Goal: Information Seeking & Learning: Compare options

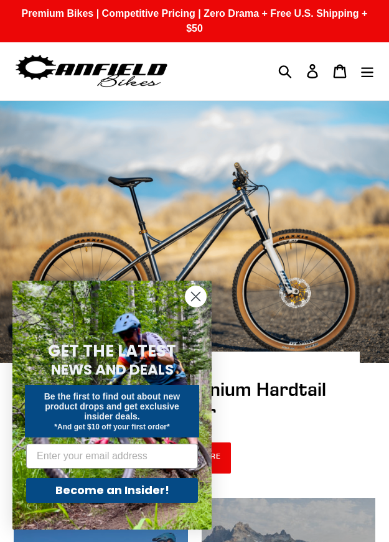
click at [192, 302] on circle "Close dialog" at bounding box center [195, 296] width 21 height 21
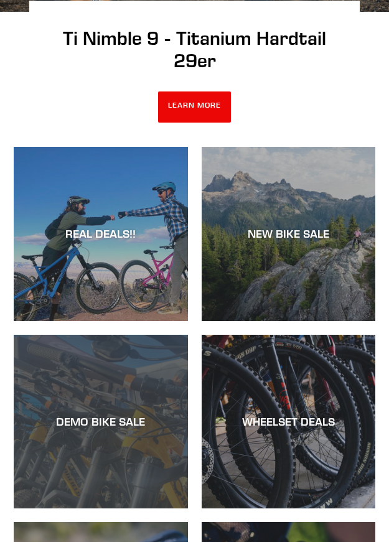
scroll to position [373, 0]
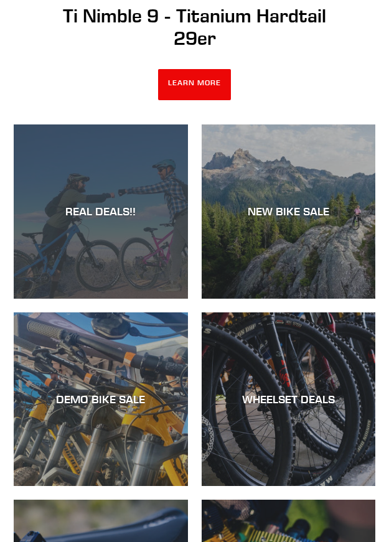
click at [122, 205] on div "REAL DEALS!!" at bounding box center [101, 212] width 174 height 14
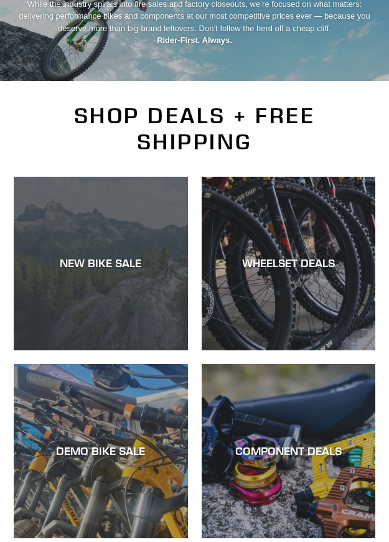
scroll to position [187, 0]
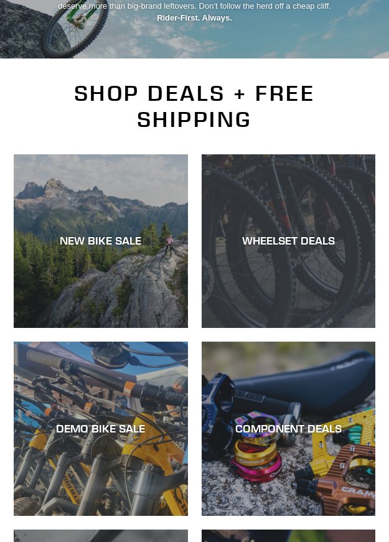
click at [294, 234] on div "WHEELSET DEALS" at bounding box center [288, 241] width 174 height 14
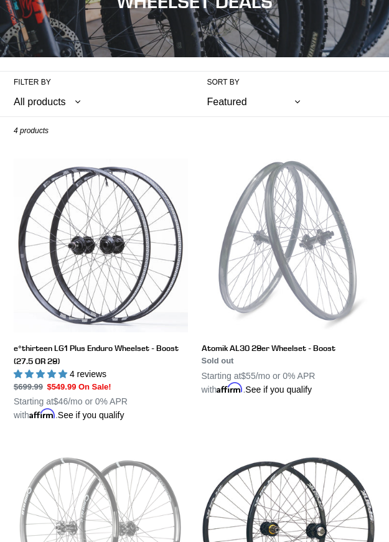
scroll to position [124, 0]
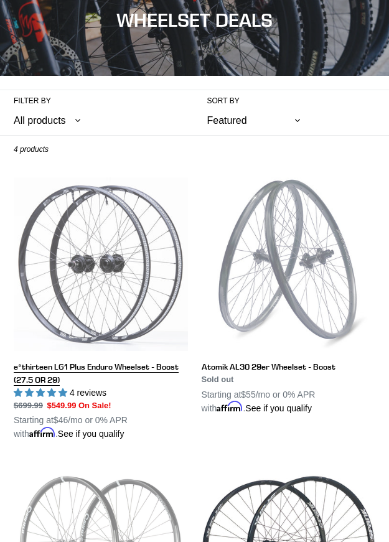
click at [106, 258] on link "e*thirteen LG1 Plus Enduro Wheelset - Boost (27.5 OR 29)" at bounding box center [101, 309] width 174 height 264
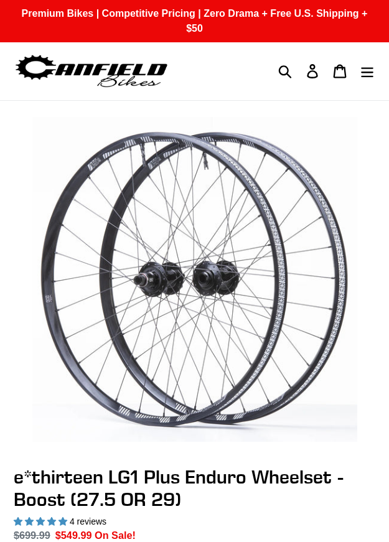
select select "highest-rating"
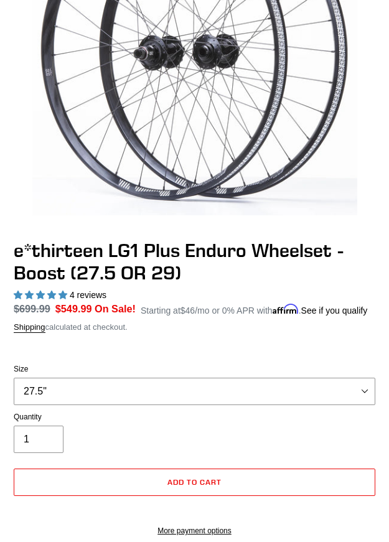
scroll to position [249, 0]
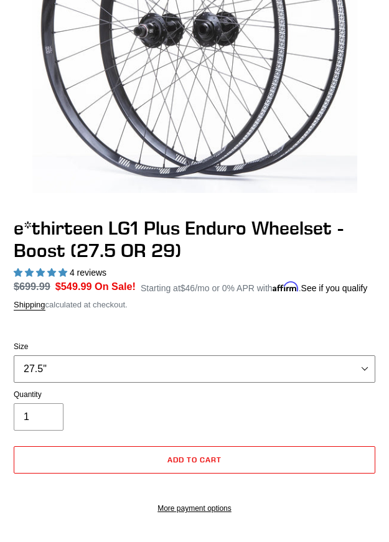
click at [182, 355] on select "27.5" 29"" at bounding box center [194, 368] width 361 height 27
click at [180, 355] on select "27.5" 29"" at bounding box center [194, 368] width 361 height 27
click at [178, 356] on select "27.5" 29"" at bounding box center [194, 368] width 361 height 27
click at [14, 355] on select "27.5" 29"" at bounding box center [194, 368] width 361 height 27
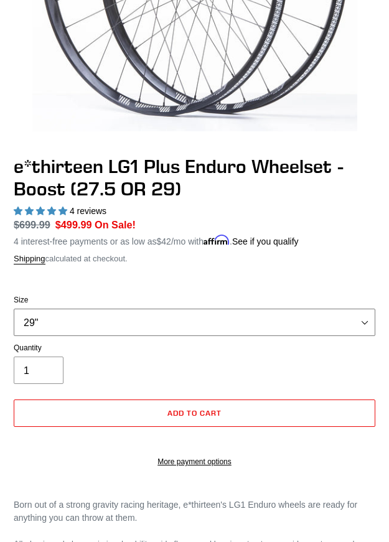
scroll to position [311, 0]
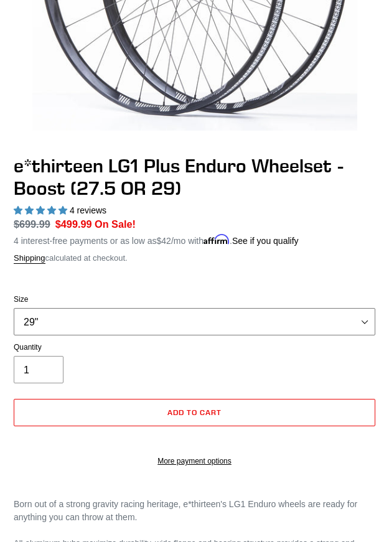
click at [167, 314] on select "27.5" 29"" at bounding box center [194, 321] width 361 height 27
click at [14, 308] on select "27.5" 29"" at bounding box center [194, 321] width 361 height 27
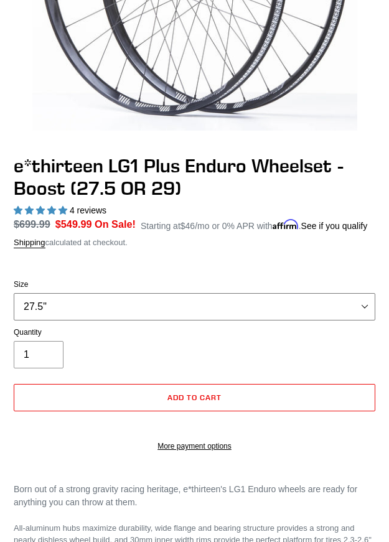
click at [165, 293] on select "27.5" 29"" at bounding box center [194, 306] width 361 height 27
select select "29""
click at [14, 293] on select "27.5" 29"" at bounding box center [194, 306] width 361 height 27
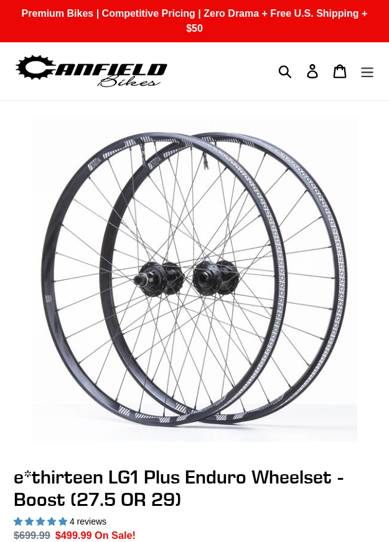
click at [364, 64] on icon "Menu" at bounding box center [367, 71] width 14 height 14
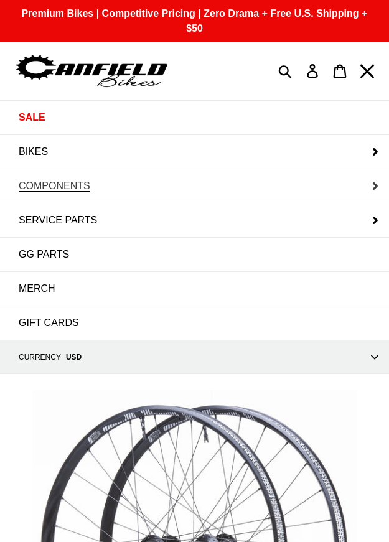
click at [75, 180] on span "COMPONENTS" at bounding box center [54, 185] width 71 height 11
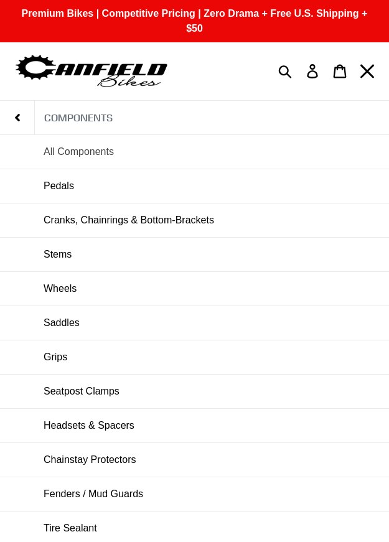
click at [75, 146] on span "All Components" at bounding box center [79, 151] width 70 height 11
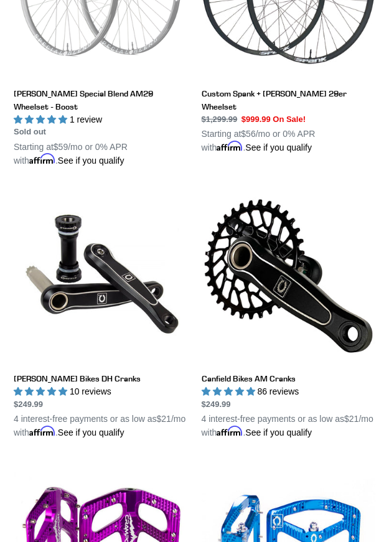
scroll to position [684, 0]
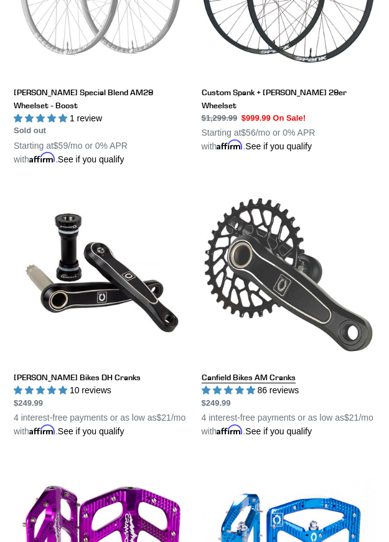
click at [273, 247] on link "Canfield Bikes AM Cranks" at bounding box center [288, 313] width 174 height 251
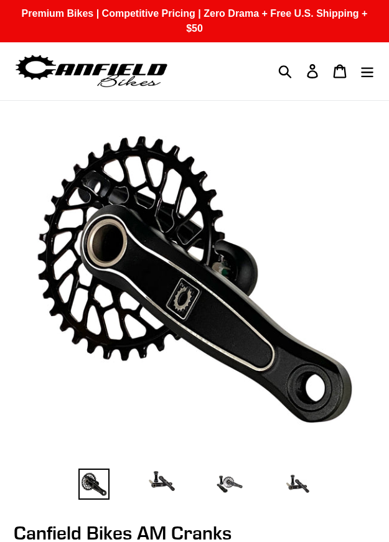
select select "highest-rating"
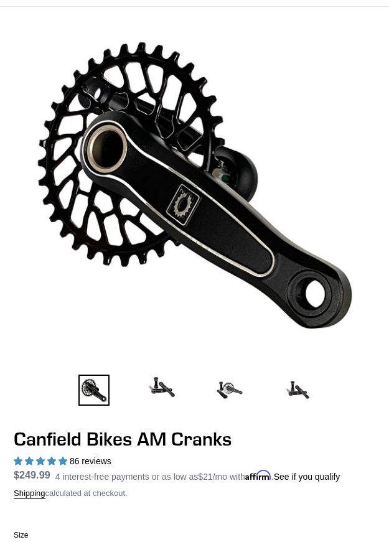
scroll to position [124, 0]
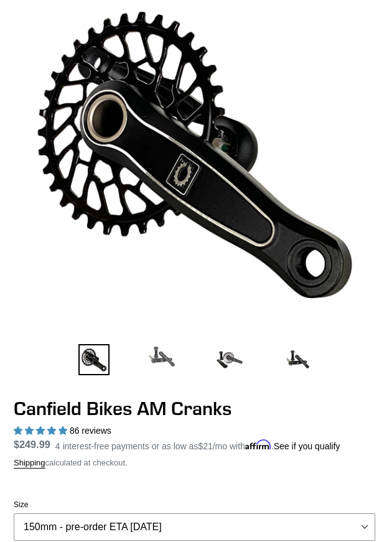
click at [160, 344] on img at bounding box center [161, 356] width 31 height 25
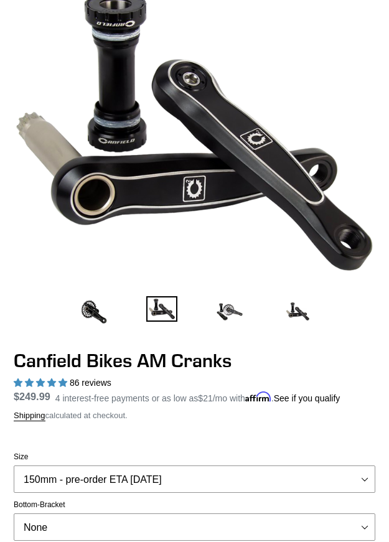
scroll to position [62, 0]
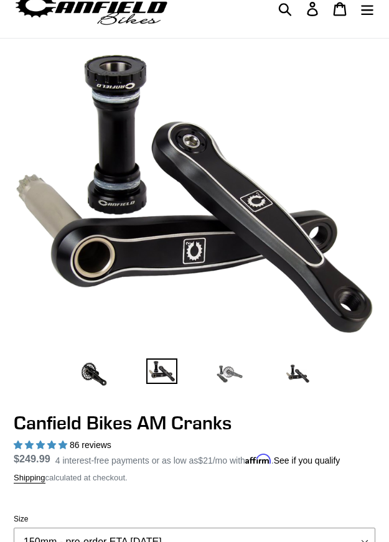
click at [229, 362] on img at bounding box center [229, 373] width 31 height 31
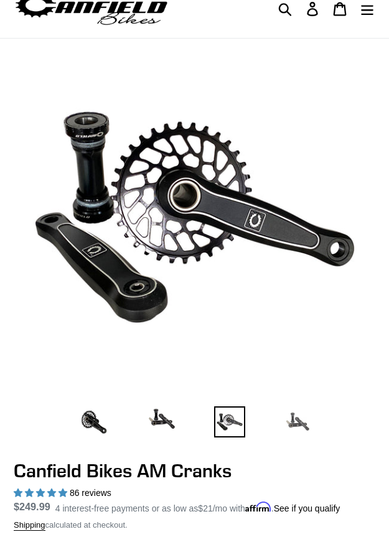
click at [298, 408] on img at bounding box center [297, 421] width 31 height 31
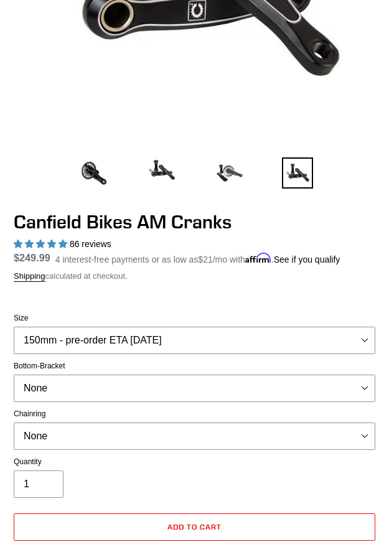
scroll to position [373, 0]
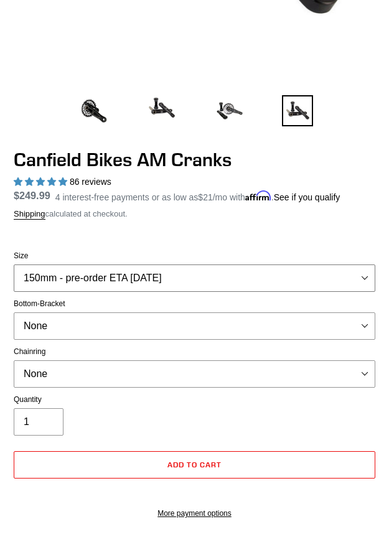
click at [234, 265] on select "150mm - pre-order ETA 9/30/25 155mm - pre-order ETA 9/30/25 160mm - pre-order E…" at bounding box center [194, 277] width 361 height 27
select select "170mm"
click at [14, 264] on select "150mm - pre-order ETA 9/30/25 155mm - pre-order ETA 9/30/25 160mm - pre-order E…" at bounding box center [194, 277] width 361 height 27
click at [198, 312] on select "None BSA Threaded 68/73mm Press Fit PF92" at bounding box center [194, 325] width 361 height 27
select select "BSA Threaded 68/73mm"
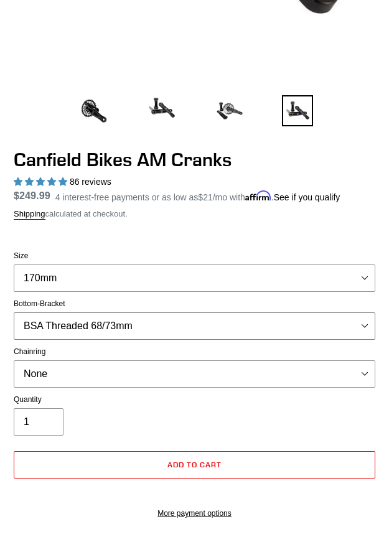
click at [14, 312] on select "None BSA Threaded 68/73mm Press Fit PF92" at bounding box center [194, 325] width 361 height 27
click at [194, 360] on select "None 30t Round (Boost 148) 30t Oval (Boost 148) 32t Round (Boost 148) 32t Oval …" at bounding box center [194, 373] width 361 height 27
select select "32t Round (Boost 148)"
click at [14, 360] on select "None 30t Round (Boost 148) 30t Oval (Boost 148) 32t Round (Boost 148) 32t Oval …" at bounding box center [194, 373] width 361 height 27
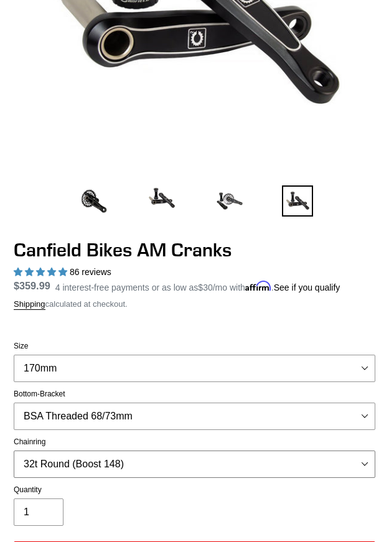
scroll to position [311, 0]
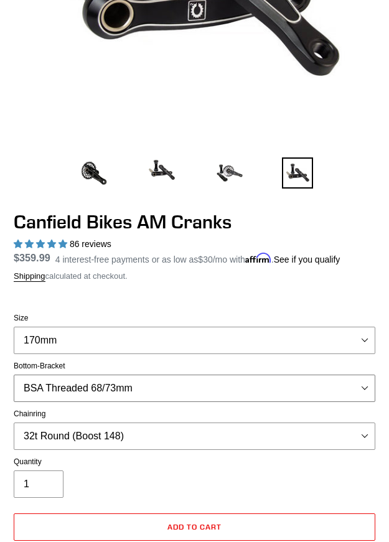
click at [363, 374] on select "None BSA Threaded 68/73mm Press Fit PF92" at bounding box center [194, 387] width 361 height 27
select select "None"
click at [14, 374] on select "None BSA Threaded 68/73mm Press Fit PF92" at bounding box center [194, 387] width 361 height 27
click at [367, 422] on select "None 30t Round (Boost 148) 30t Oval (Boost 148) 32t Round (Boost 148) 32t Oval …" at bounding box center [194, 435] width 361 height 27
select select "None"
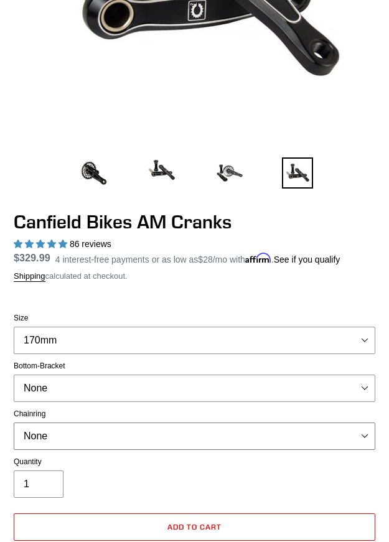
click at [14, 422] on select "None 30t Round (Boost 148) 30t Oval (Boost 148) 32t Round (Boost 148) 32t Oval …" at bounding box center [194, 435] width 361 height 27
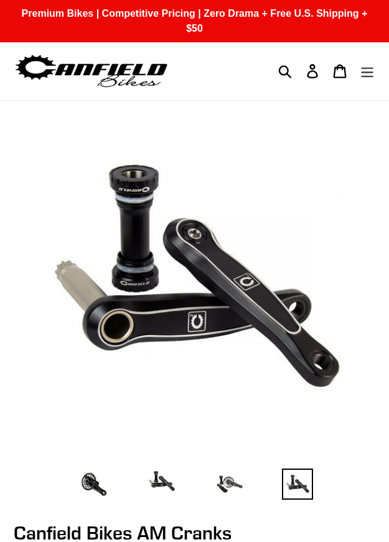
click at [360, 64] on icon "Menu" at bounding box center [367, 71] width 14 height 14
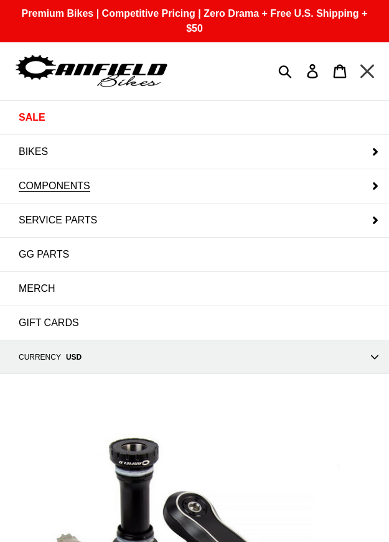
click at [360, 64] on icon "Menu" at bounding box center [367, 71] width 14 height 14
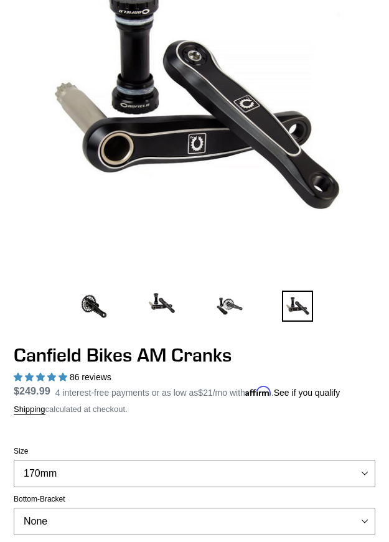
scroll to position [373, 0]
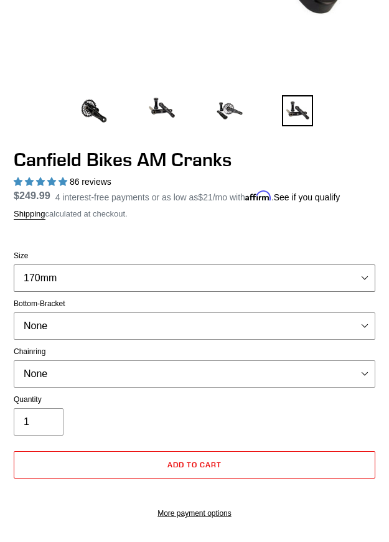
click at [354, 264] on select "150mm - pre-order ETA 9/30/25 155mm - pre-order ETA 9/30/25 160mm - pre-order E…" at bounding box center [194, 277] width 361 height 27
select select "150mm - pre-order ETA 9/30/25"
click at [14, 264] on select "150mm - pre-order ETA 9/30/25 155mm - pre-order ETA 9/30/25 160mm - pre-order E…" at bounding box center [194, 277] width 361 height 27
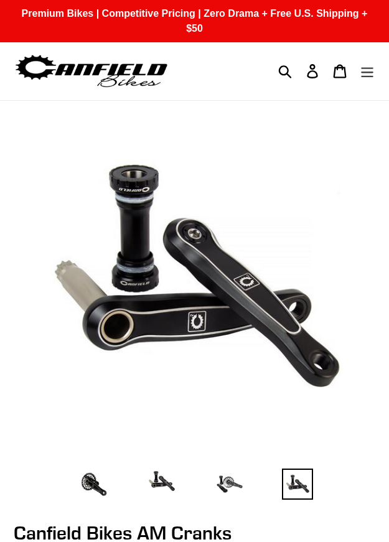
click at [359, 58] on button "Menu" at bounding box center [366, 71] width 27 height 27
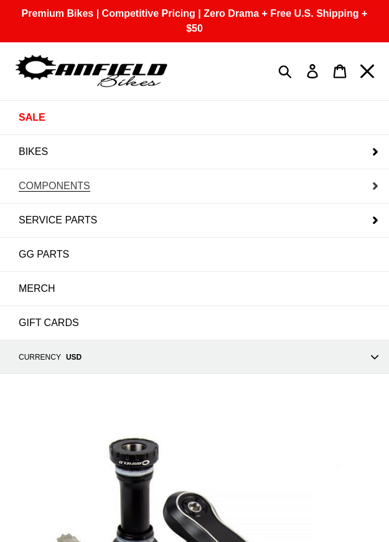
click at [60, 180] on span "COMPONENTS" at bounding box center [54, 185] width 71 height 11
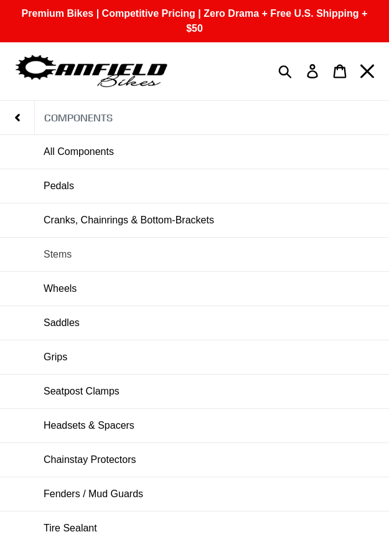
click at [65, 249] on span "Stems" at bounding box center [58, 254] width 28 height 11
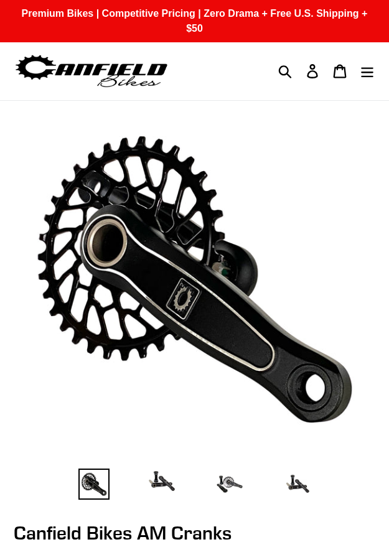
select select "highest-rating"
click at [364, 67] on icon "Menu" at bounding box center [367, 72] width 12 height 10
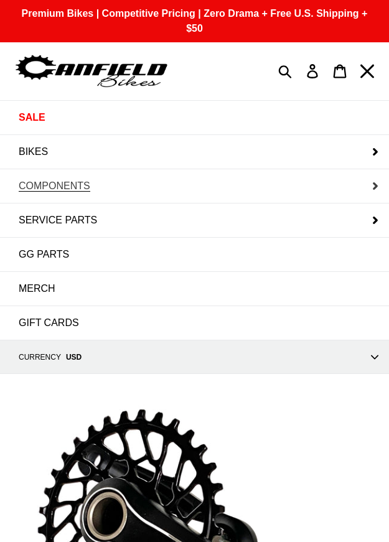
click at [28, 180] on span "COMPONENTS" at bounding box center [54, 185] width 71 height 11
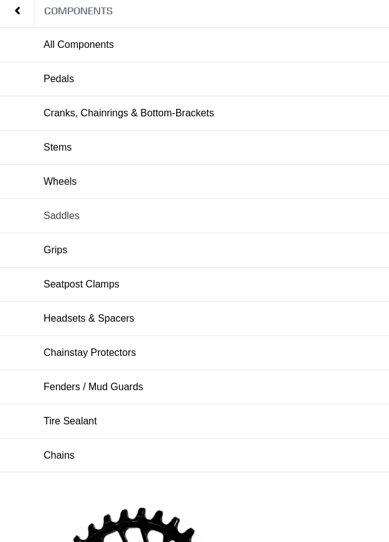
scroll to position [124, 0]
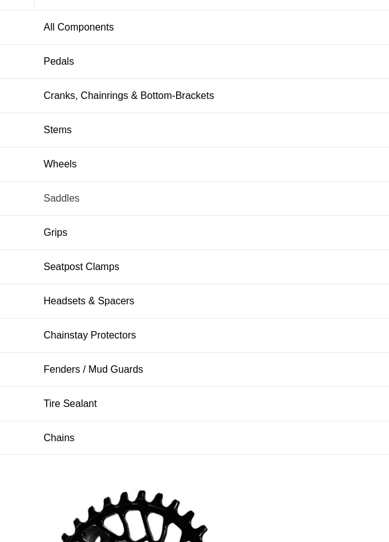
click at [56, 193] on span "Saddles" at bounding box center [62, 198] width 36 height 11
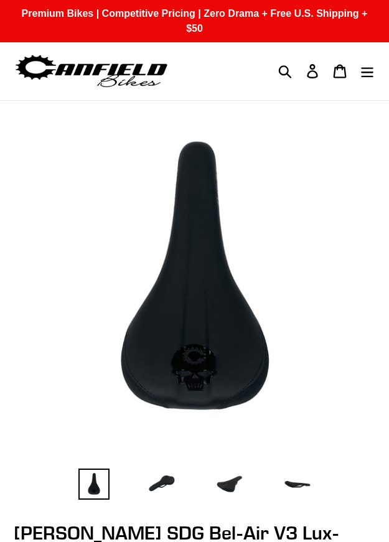
select select "highest-rating"
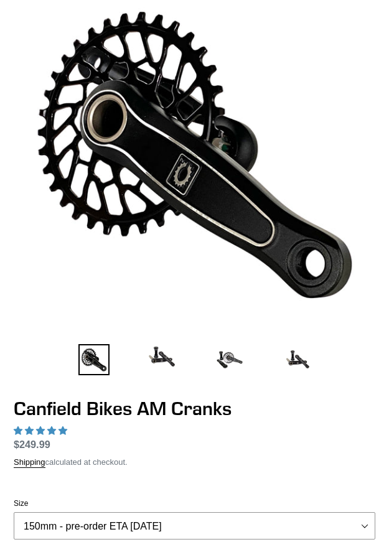
scroll to position [124, 0]
select select "highest-rating"
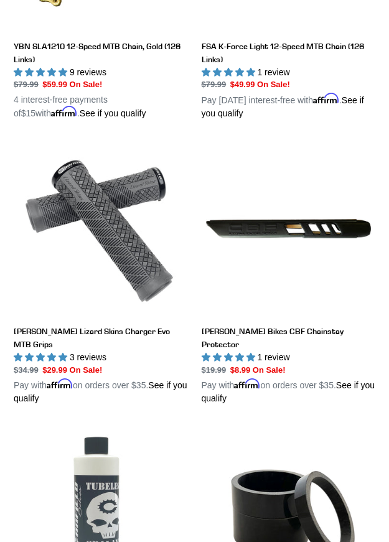
scroll to position [2668, 0]
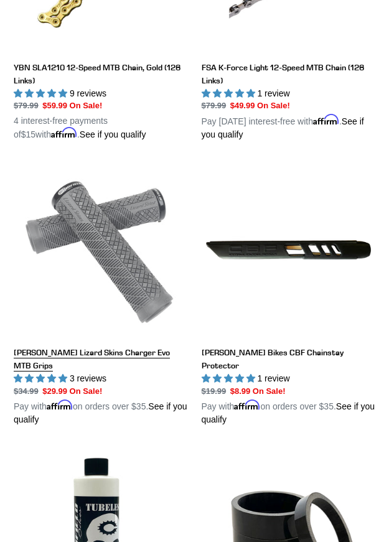
click at [168, 269] on link "[PERSON_NAME] Lizard Skins Charger Evo MTB Grips" at bounding box center [101, 295] width 174 height 264
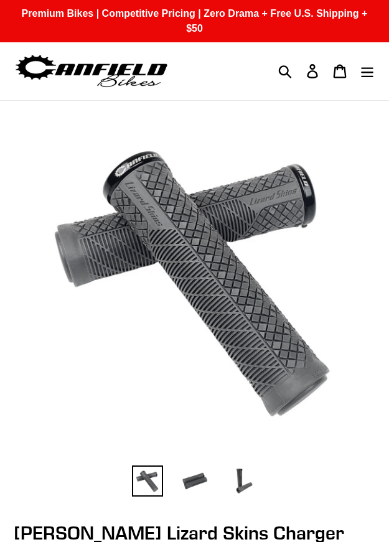
select select "highest-rating"
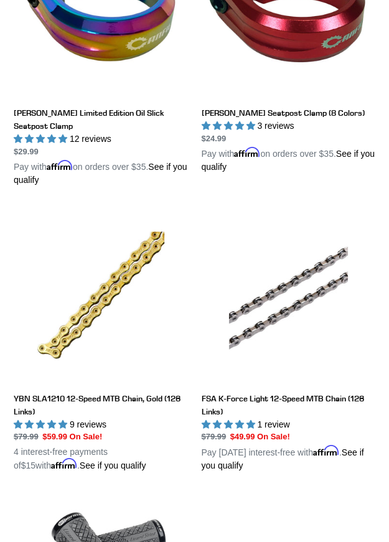
scroll to position [2648, 0]
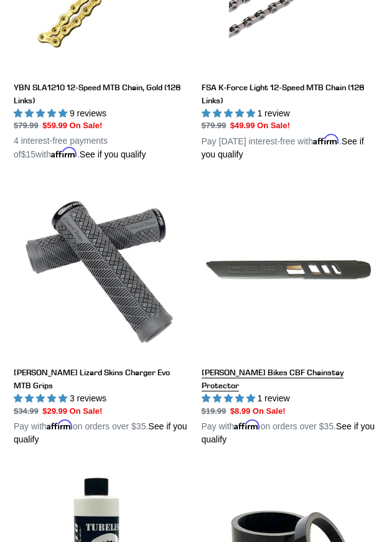
click at [277, 243] on link "[PERSON_NAME] Bikes CBF Chainstay Protector" at bounding box center [288, 315] width 174 height 264
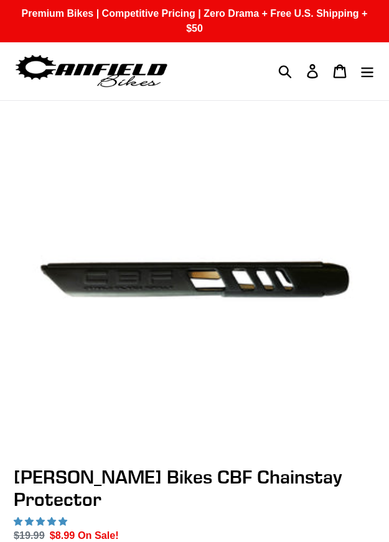
select select "highest-rating"
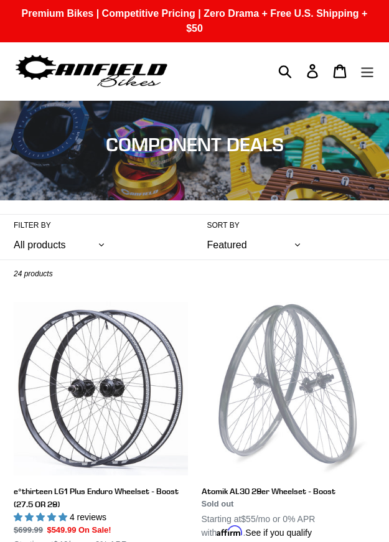
click at [368, 58] on button "Menu" at bounding box center [366, 71] width 27 height 27
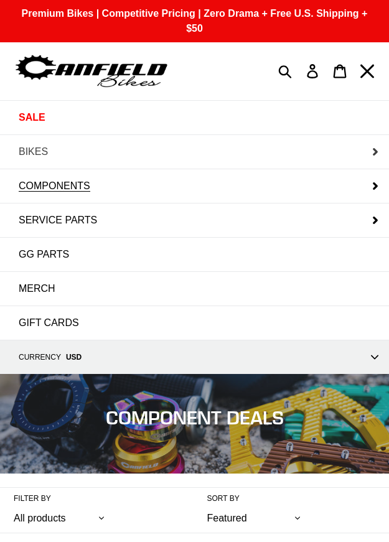
click at [34, 135] on button "BIKES" at bounding box center [194, 152] width 389 height 34
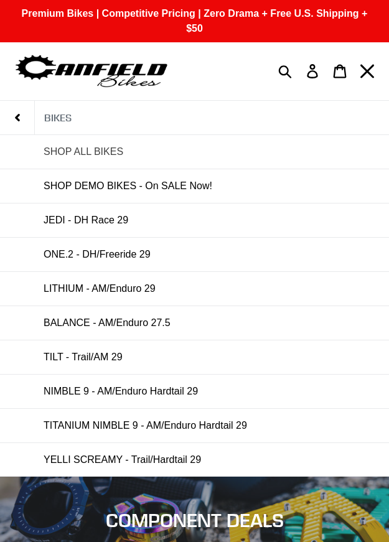
click at [60, 146] on span "SHOP ALL BIKES" at bounding box center [84, 151] width 80 height 11
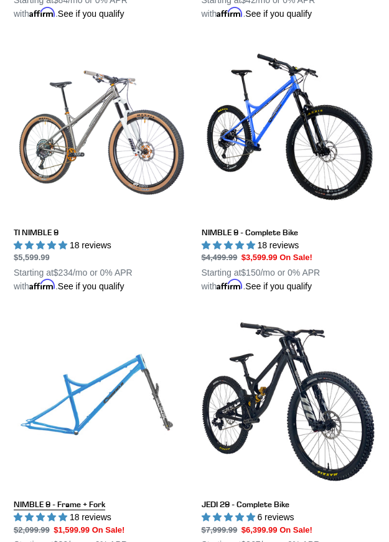
scroll to position [1927, 0]
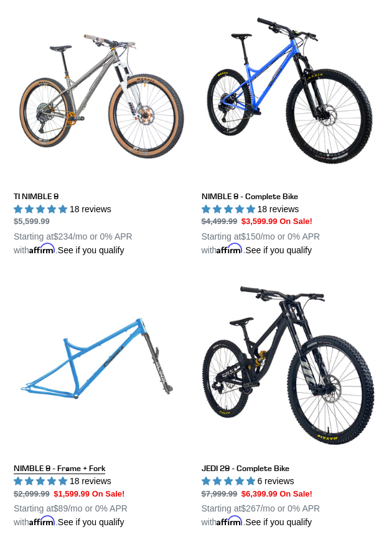
click at [86, 378] on link "NIMBLE 9 - Frame + Fork" at bounding box center [101, 404] width 174 height 251
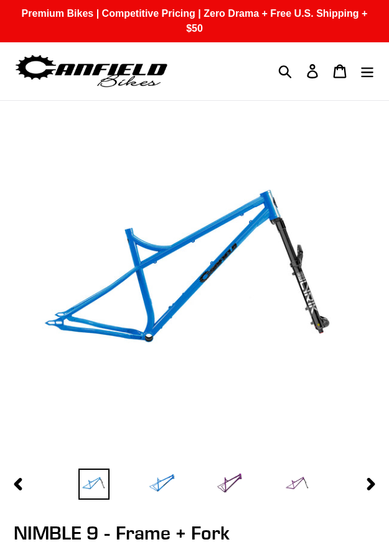
select select "highest-rating"
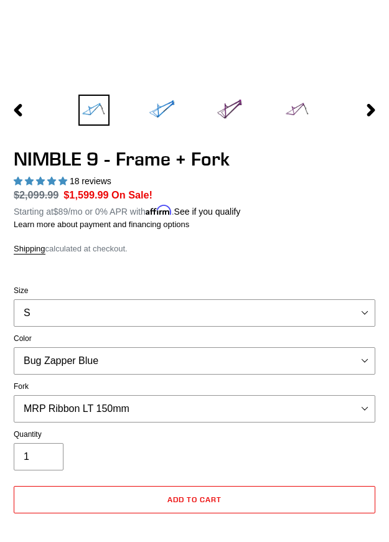
scroll to position [373, 0]
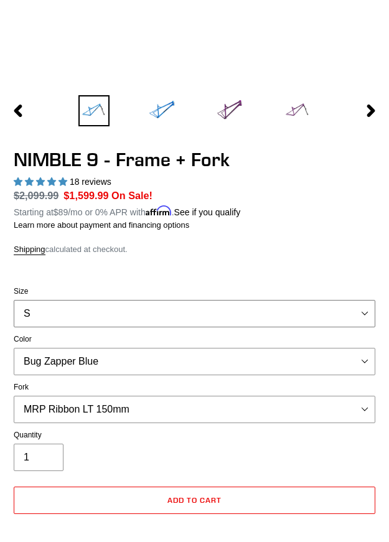
click at [321, 300] on select "S M L XL" at bounding box center [194, 313] width 361 height 27
select select "M"
click at [14, 300] on select "S M L XL" at bounding box center [194, 313] width 361 height 27
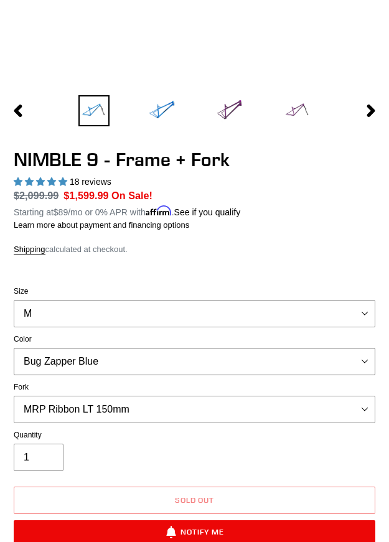
click at [333, 348] on select "Bug Zapper Blue Purple Haze - Sold Out Galaxy Black" at bounding box center [194, 361] width 361 height 27
click at [14, 348] on select "Bug Zapper Blue Purple Haze - Sold Out Galaxy Black" at bounding box center [194, 361] width 361 height 27
click at [295, 354] on select "Bug Zapper Blue Purple Haze - Sold Out Galaxy Black" at bounding box center [194, 361] width 361 height 27
select select "Galaxy Black"
click at [14, 348] on select "Bug Zapper Blue Purple Haze - Sold Out Galaxy Black" at bounding box center [194, 361] width 361 height 27
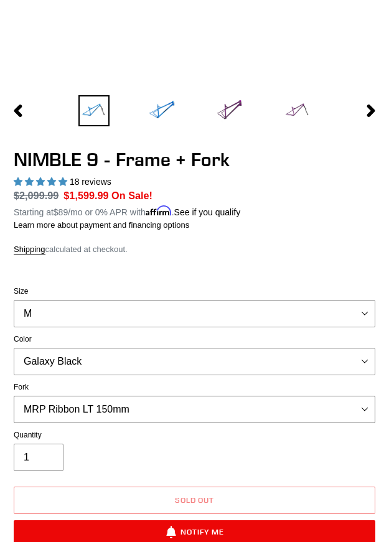
click at [299, 401] on select "MRP Ribbon LT 150mm Fox 36 Factory Grip X 150mm (Special Order) RockShox Lyrik …" at bounding box center [194, 408] width 361 height 27
click at [299, 402] on select "MRP Ribbon LT 150mm Fox 36 Factory Grip X 150mm (Special Order) RockShox Lyrik …" at bounding box center [194, 408] width 361 height 27
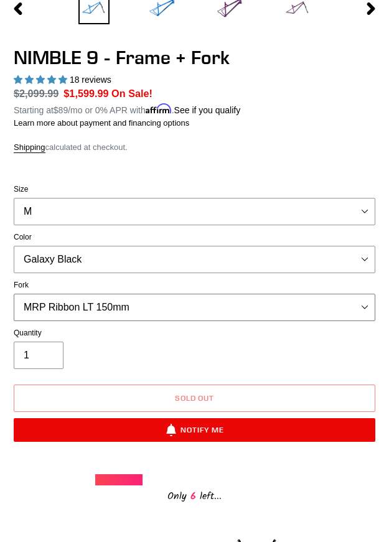
scroll to position [497, 0]
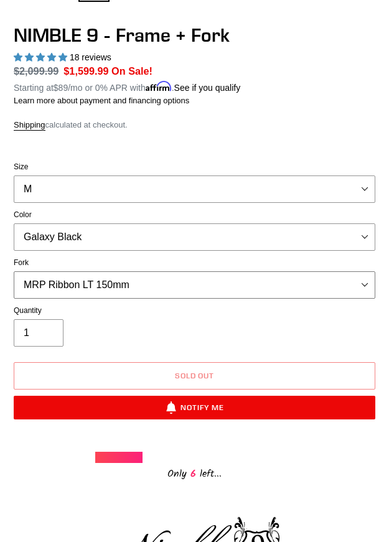
click at [256, 275] on select "MRP Ribbon LT 150mm Fox 36 Factory Grip X 150mm (Special Order) RockShox Lyrik …" at bounding box center [194, 284] width 361 height 27
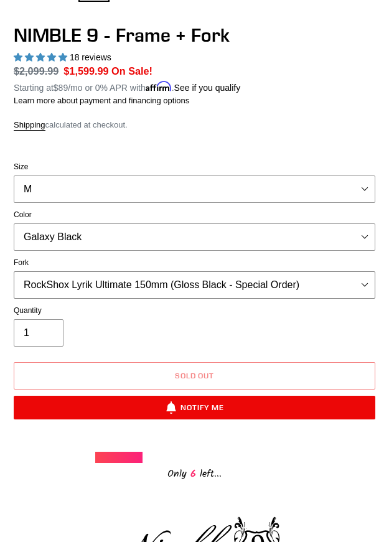
click at [14, 271] on select "MRP Ribbon LT 150mm Fox 36 Factory Grip X 150mm (Special Order) RockShox Lyrik …" at bounding box center [194, 284] width 361 height 27
click at [121, 271] on select "MRP Ribbon LT 150mm Fox 36 Factory Grip X 150mm (Special Order) RockShox Lyrik …" at bounding box center [194, 284] width 361 height 27
select select "MRP Ribbon LT 150mm"
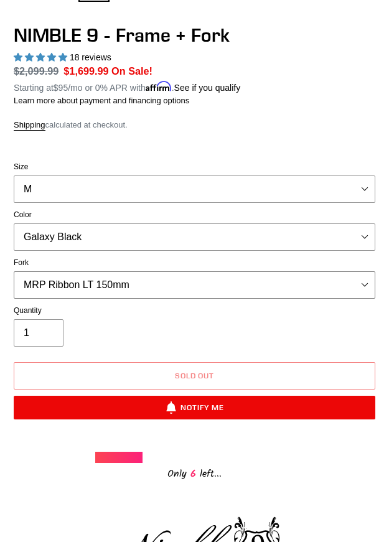
click at [14, 271] on select "MRP Ribbon LT 150mm Fox 36 Factory Grip X 150mm (Special Order) RockShox Lyrik …" at bounding box center [194, 284] width 361 height 27
